Goal: Task Accomplishment & Management: Use online tool/utility

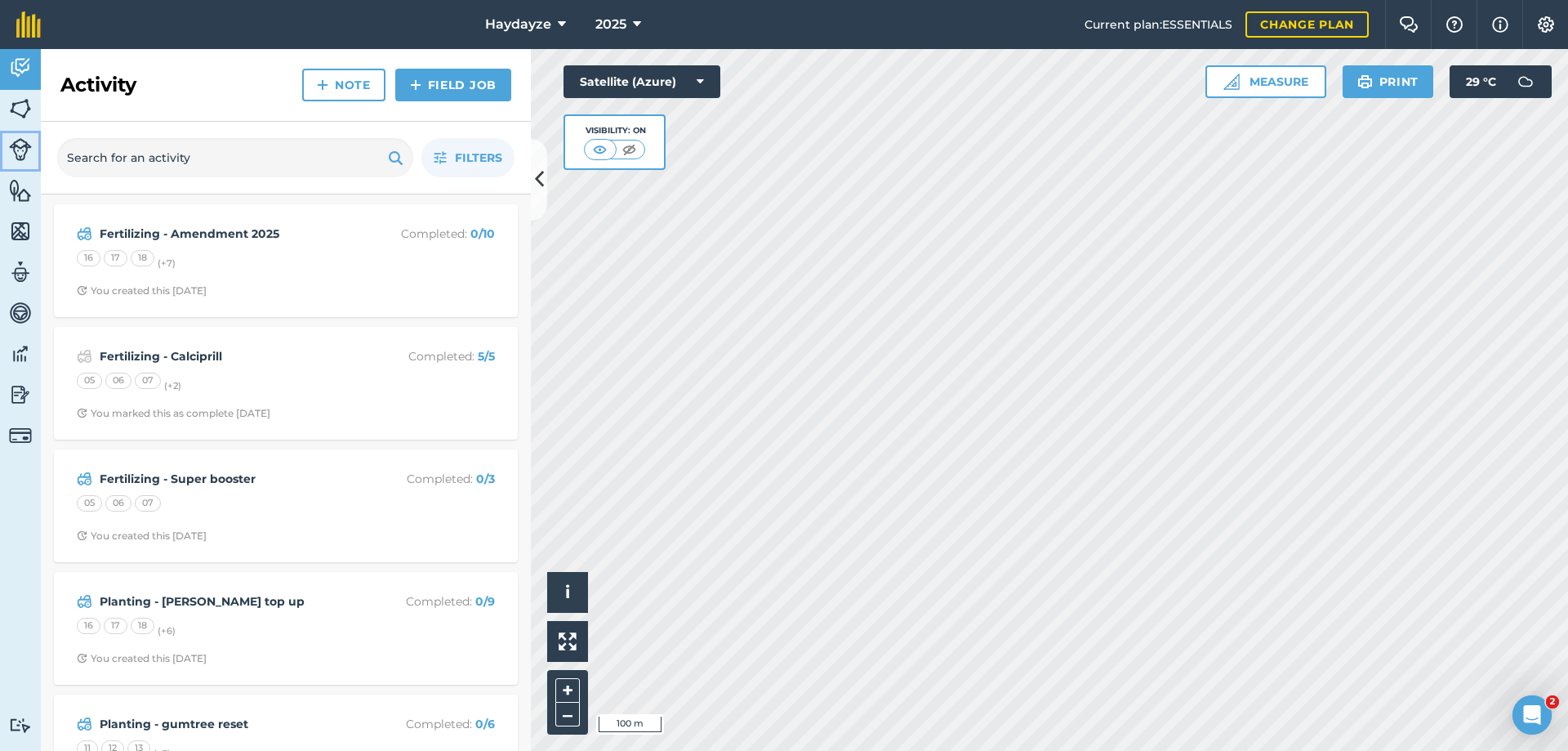
click at [20, 149] on img at bounding box center [20, 150] width 23 height 23
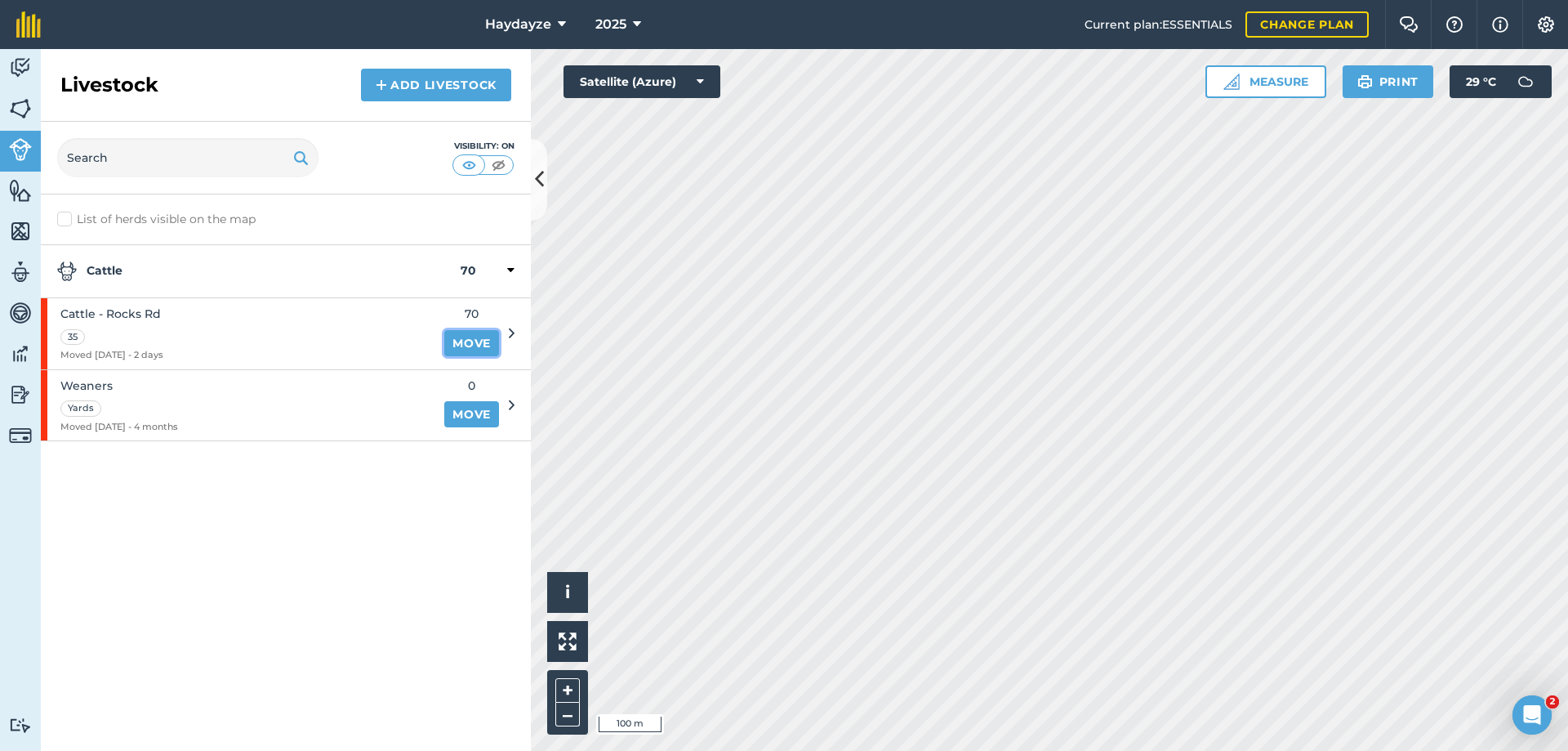
click at [473, 340] on link "Move" at bounding box center [472, 343] width 55 height 27
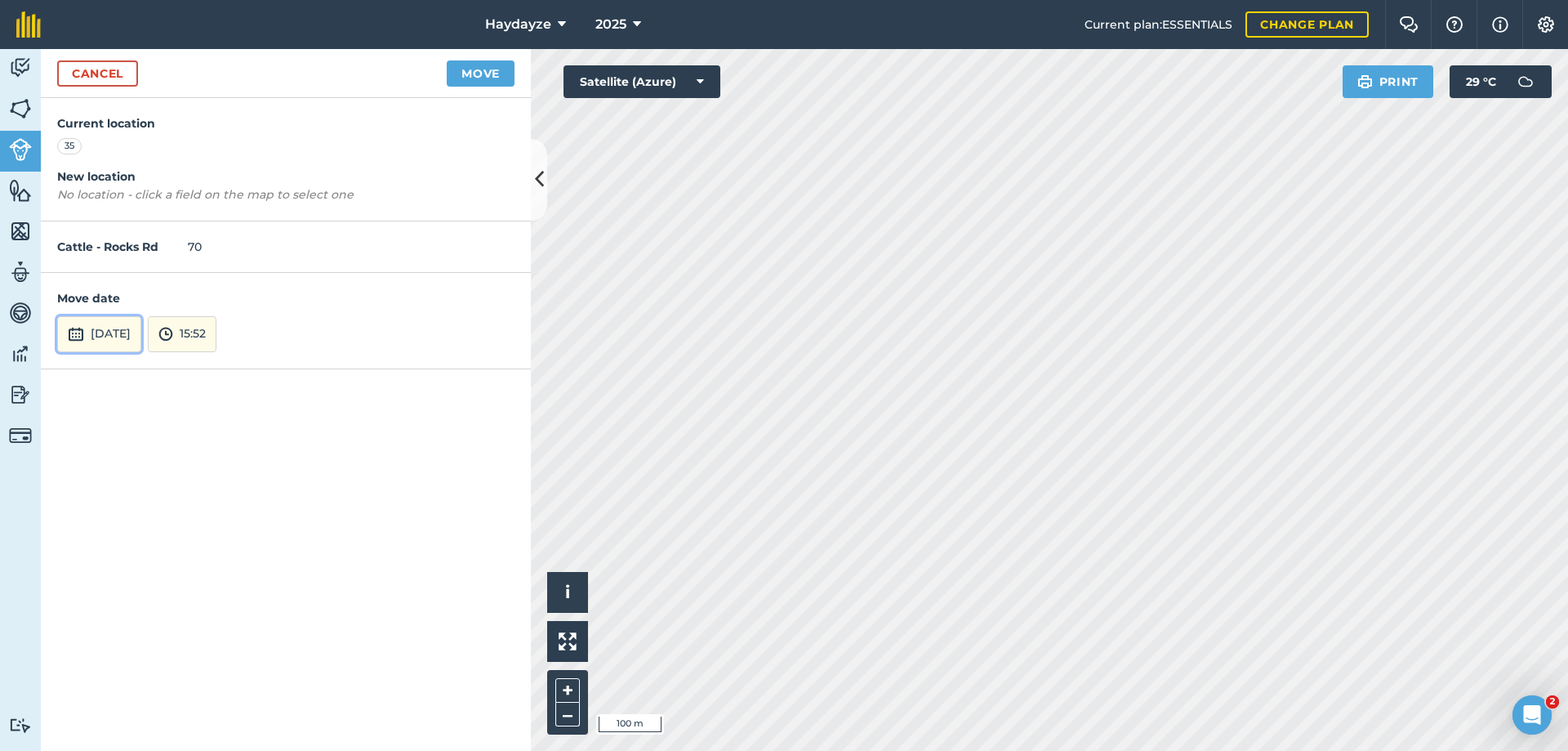
click at [141, 335] on button "1st Oct 2025" at bounding box center [98, 334] width 84 height 36
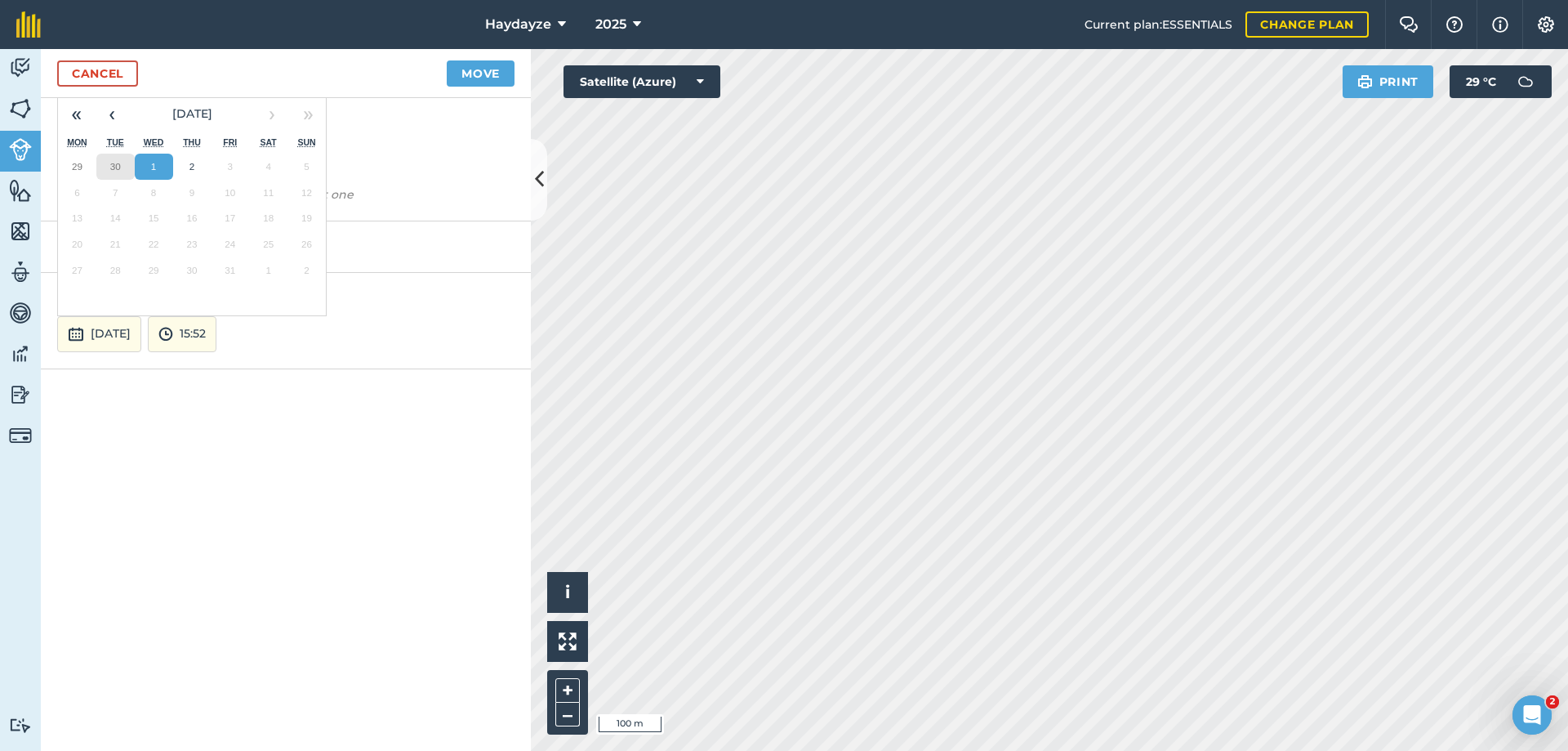
click at [114, 165] on abbr "30" at bounding box center [115, 166] width 10 height 10
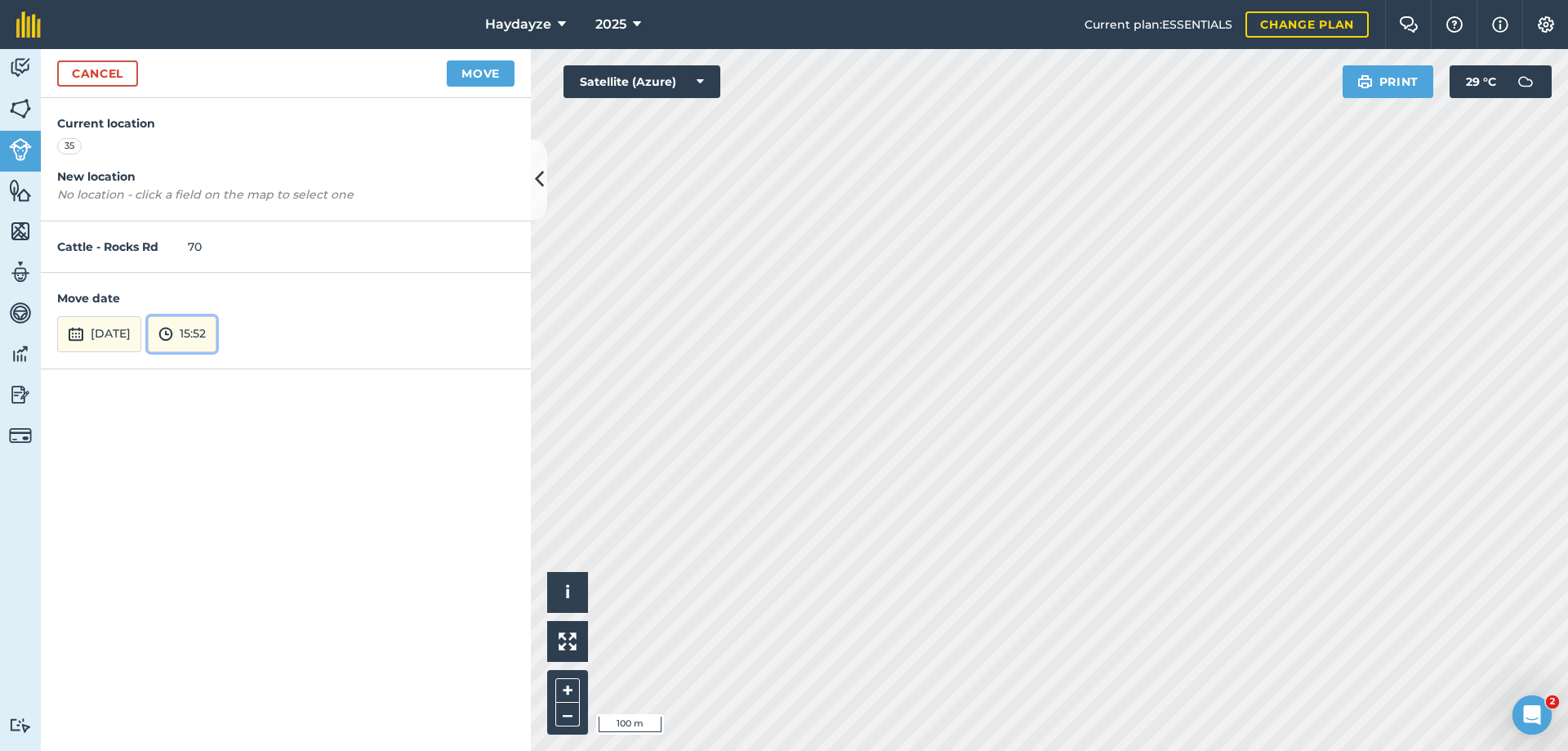
click at [217, 335] on button "15:52" at bounding box center [182, 334] width 68 height 36
click at [221, 183] on button "15:00" at bounding box center [187, 187] width 77 height 27
click at [475, 66] on button "Move" at bounding box center [481, 74] width 68 height 27
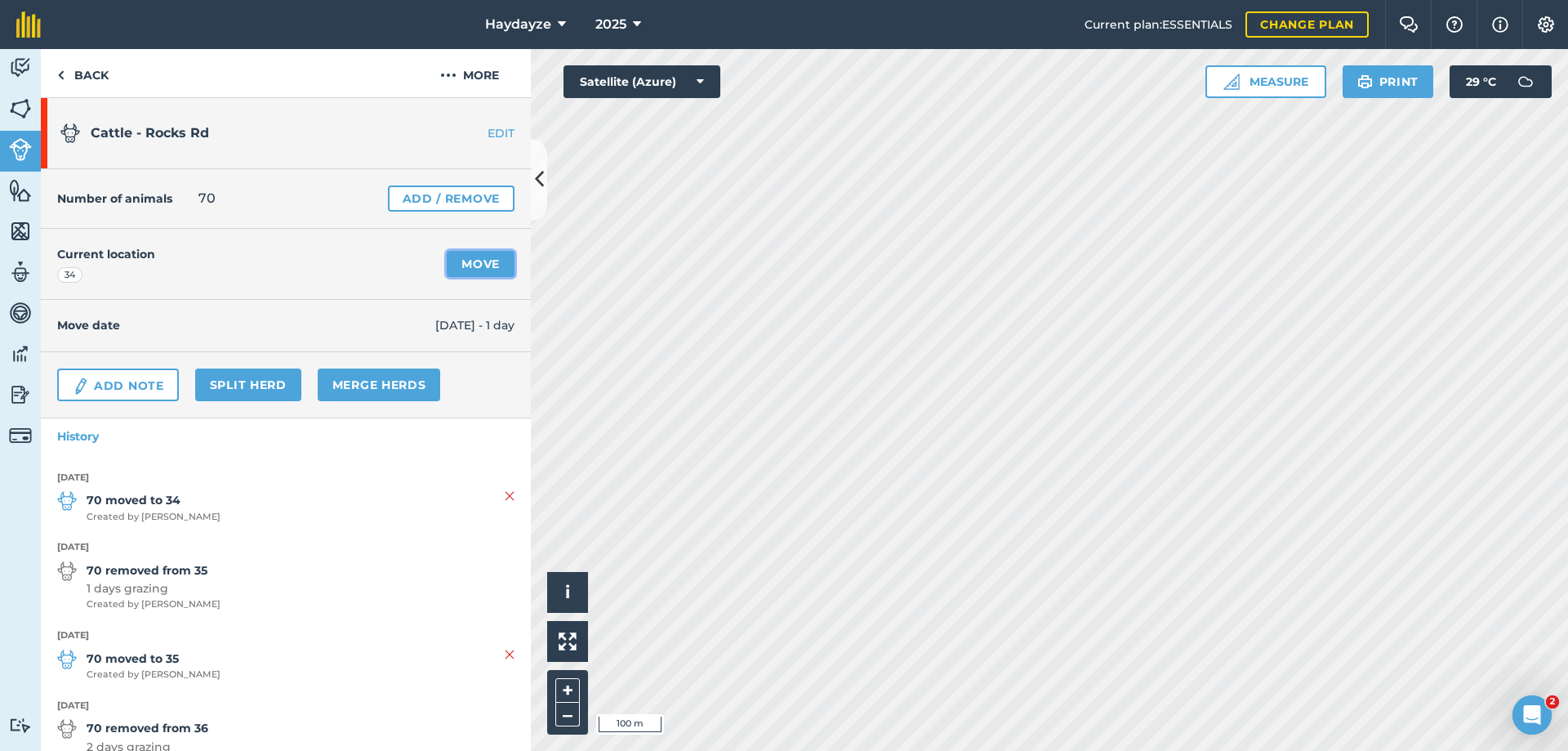
click at [455, 263] on link "Move" at bounding box center [481, 264] width 68 height 27
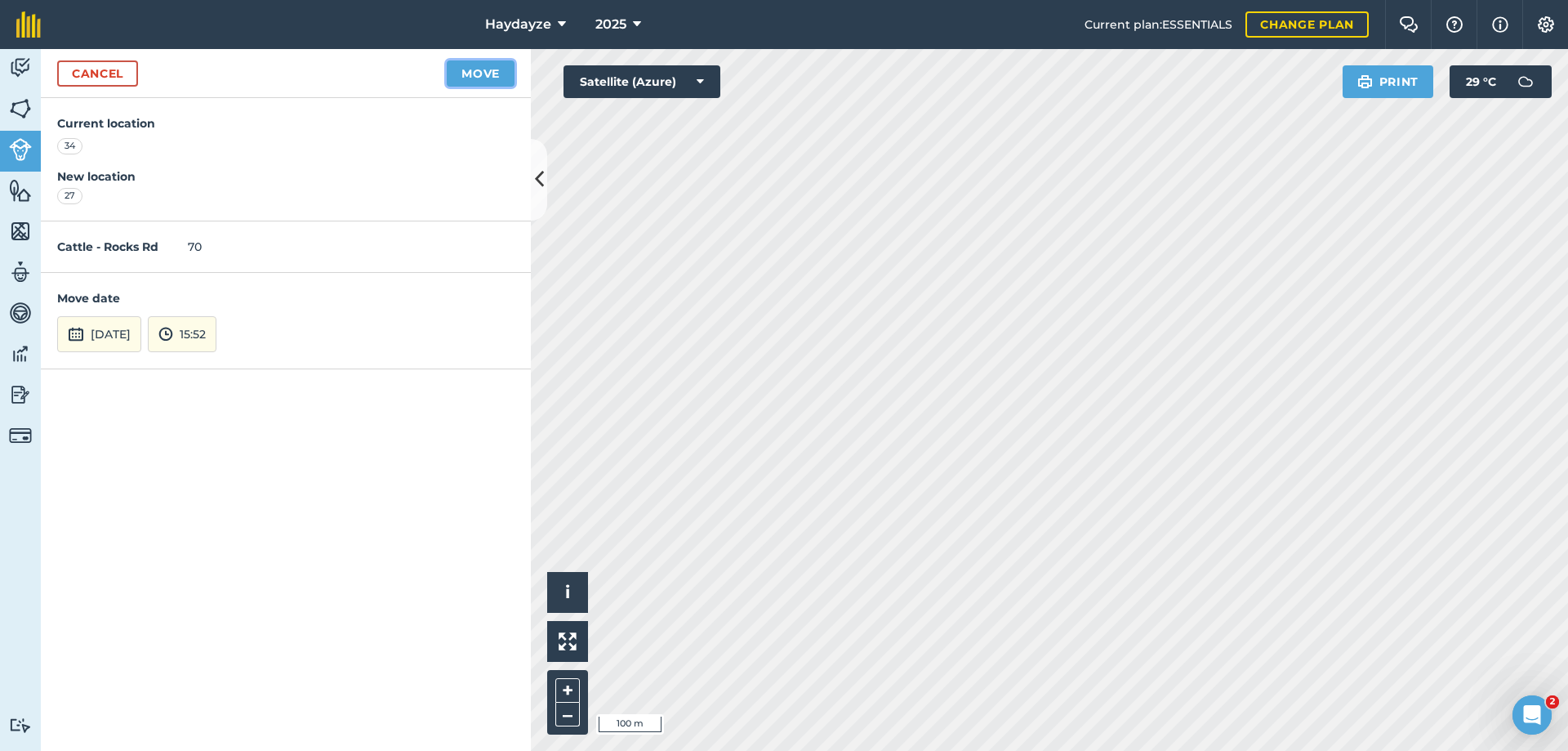
click at [482, 68] on button "Move" at bounding box center [481, 74] width 68 height 27
